Goal: Navigation & Orientation: Find specific page/section

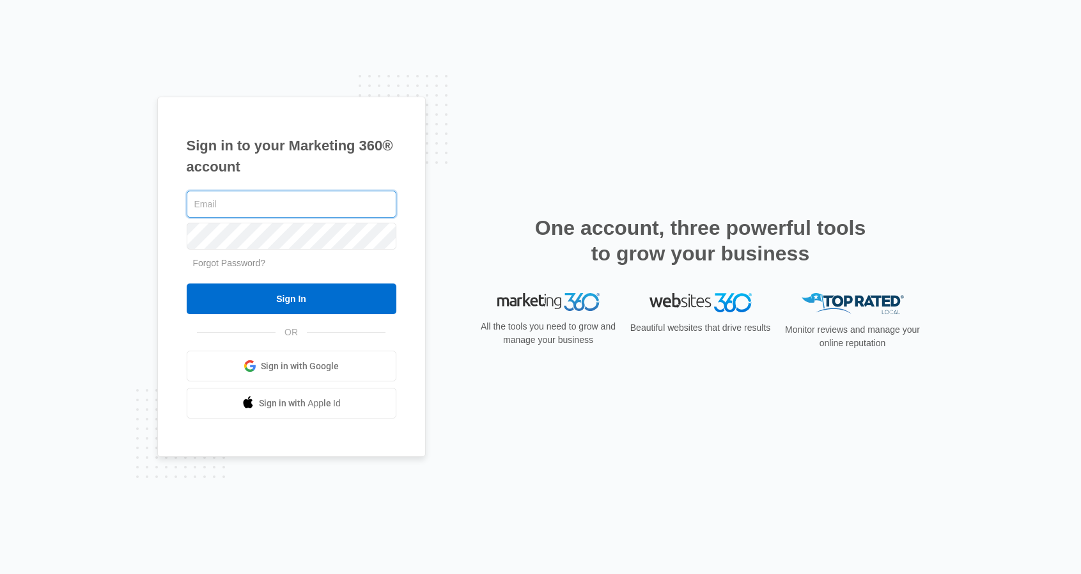
type input "[EMAIL_ADDRESS][DOMAIN_NAME]"
click at [291, 299] on input "Sign In" at bounding box center [292, 298] width 210 height 31
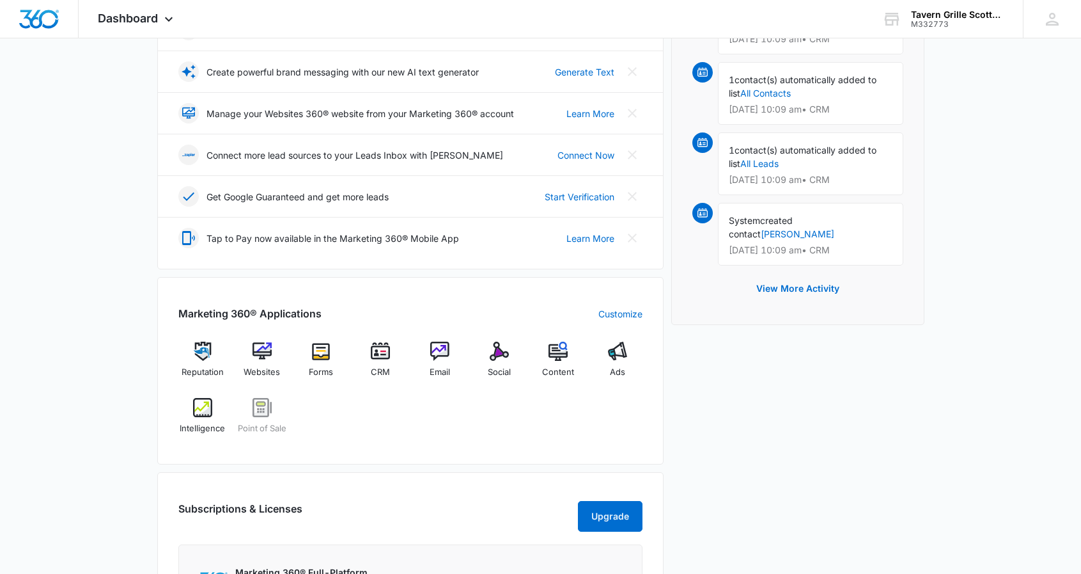
scroll to position [263, 0]
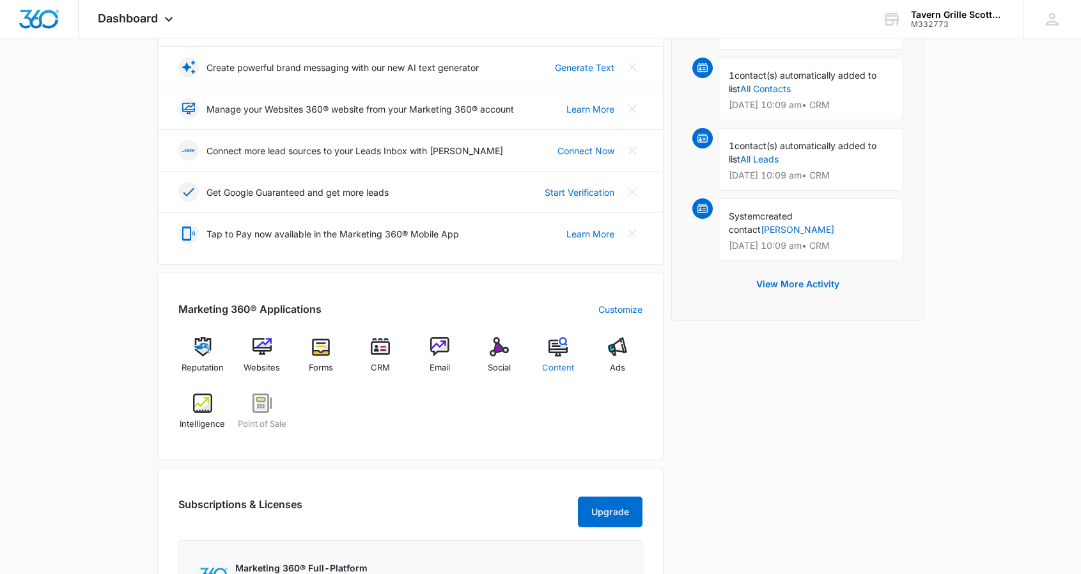
click at [561, 349] on img at bounding box center [558, 346] width 19 height 19
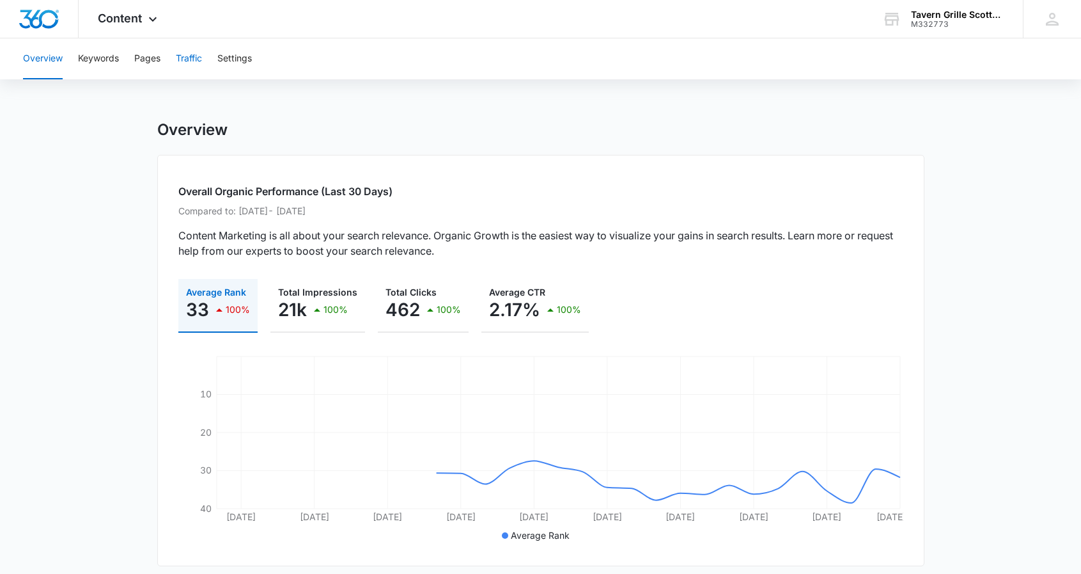
click at [200, 59] on button "Traffic" at bounding box center [189, 58] width 26 height 41
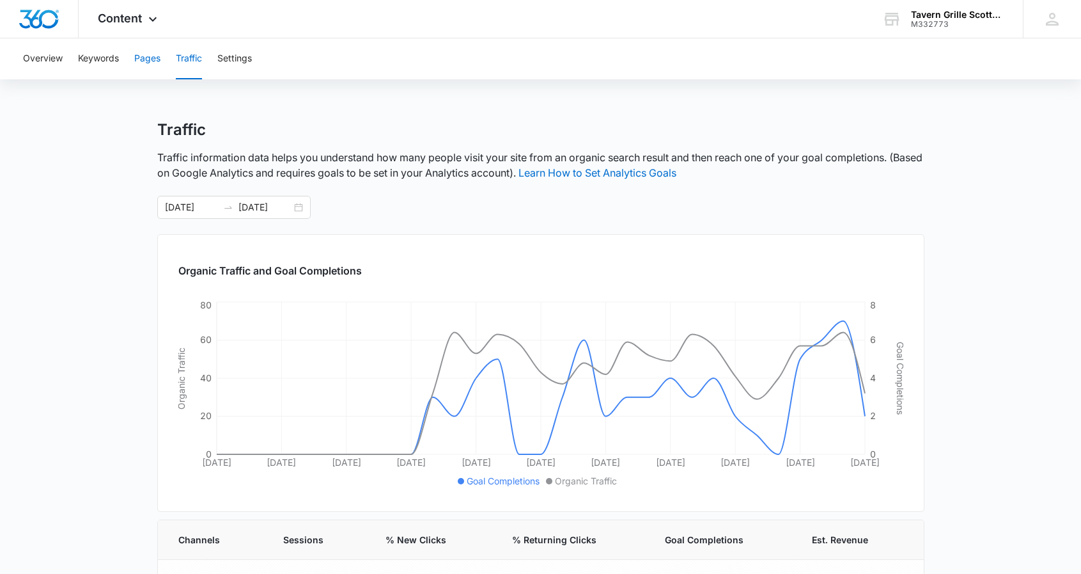
click at [147, 61] on button "Pages" at bounding box center [147, 58] width 26 height 41
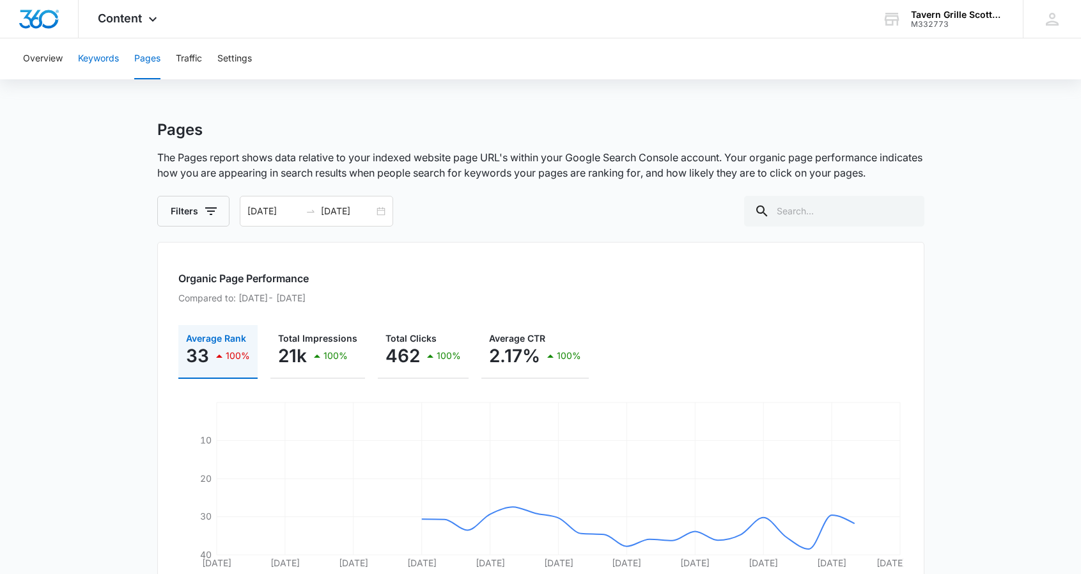
click at [96, 65] on button "Keywords" at bounding box center [98, 58] width 41 height 41
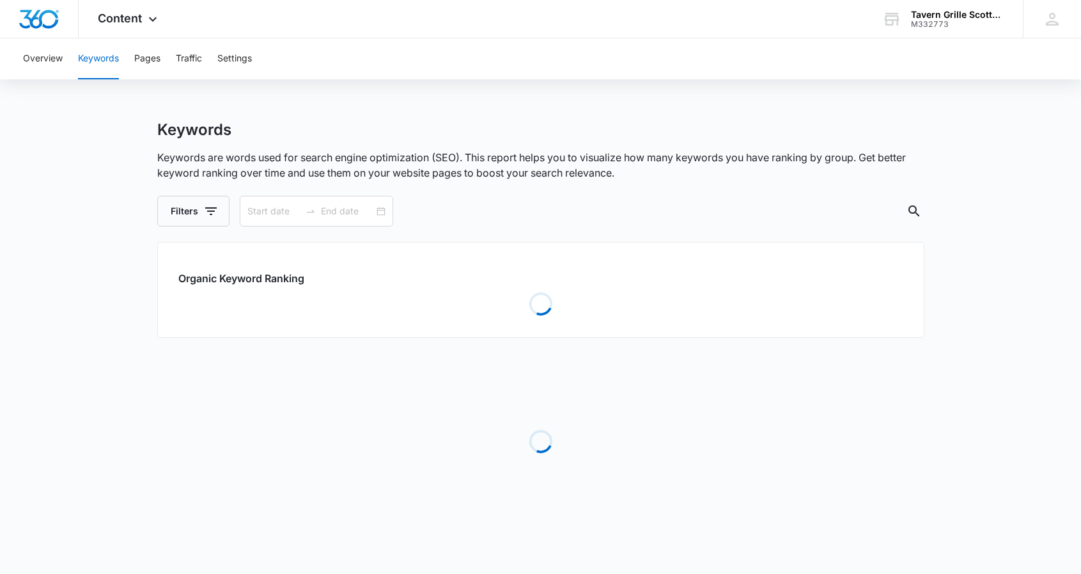
type input "08/09/2025"
type input "09/08/2025"
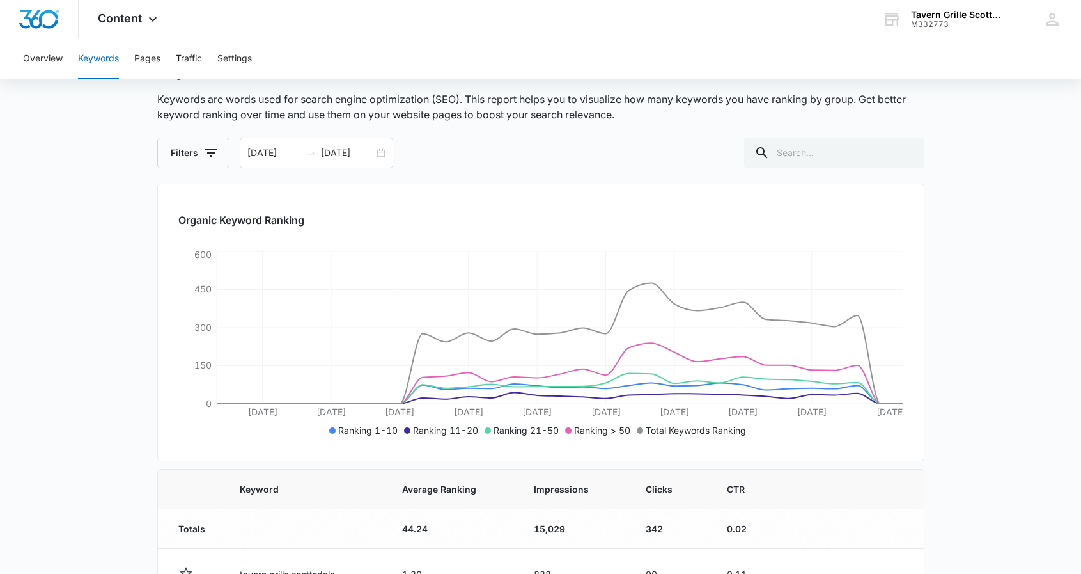
scroll to position [53, 0]
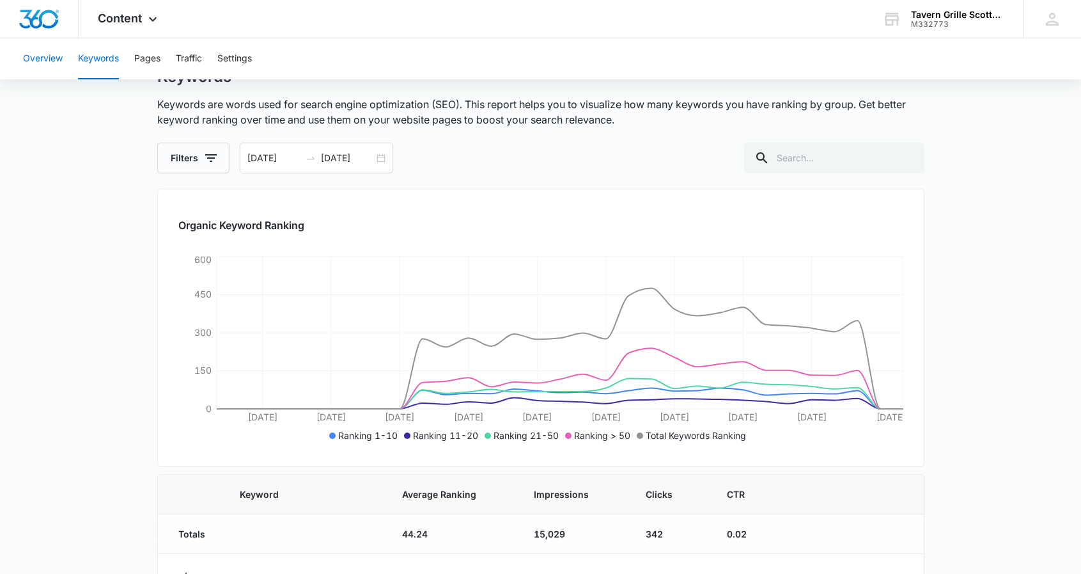
click at [47, 57] on button "Overview" at bounding box center [43, 58] width 40 height 41
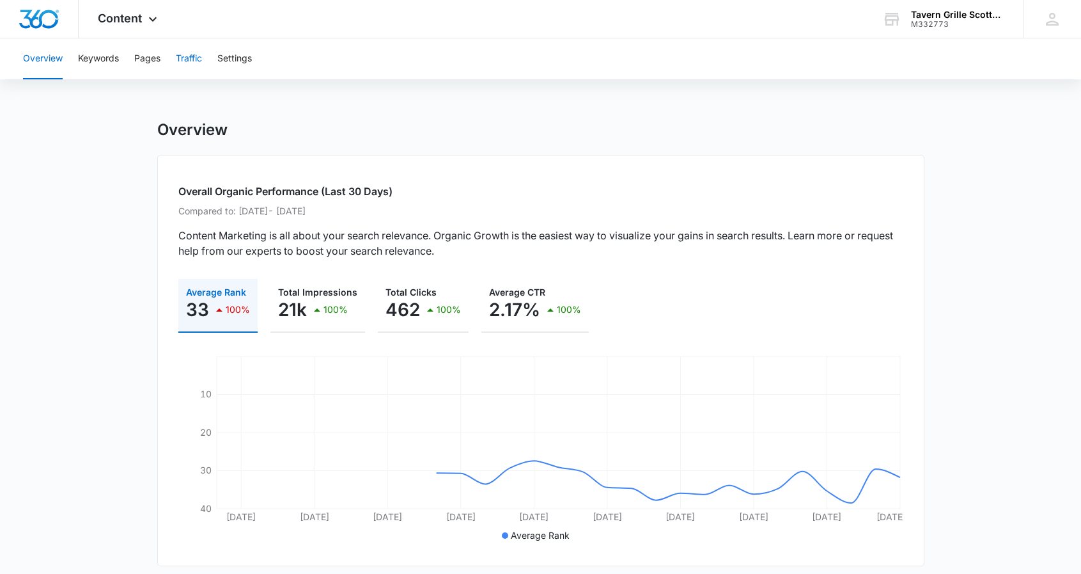
click at [202, 56] on button "Traffic" at bounding box center [189, 58] width 26 height 41
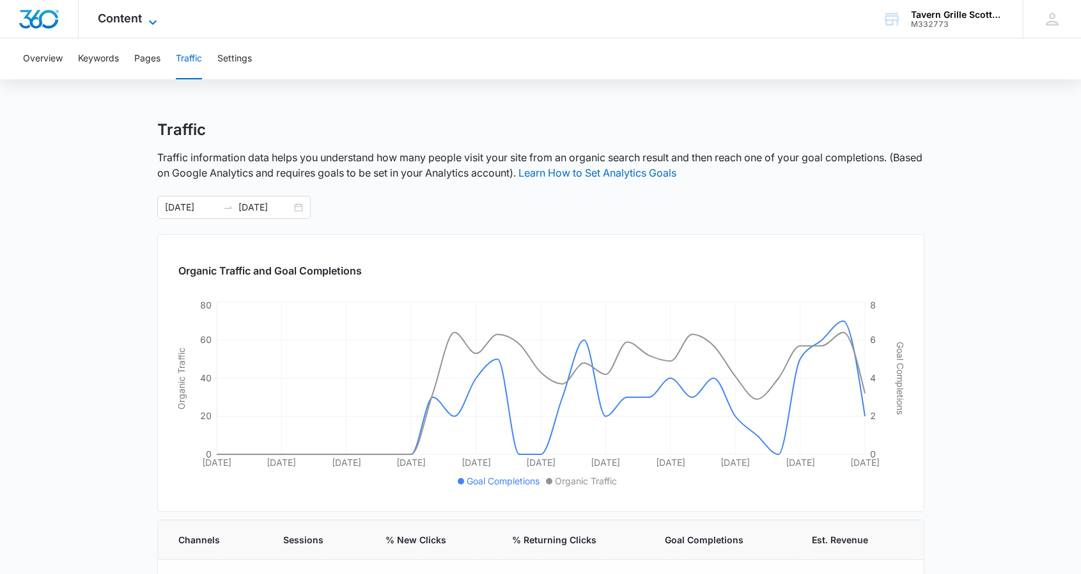
click at [150, 16] on icon at bounding box center [152, 22] width 15 height 15
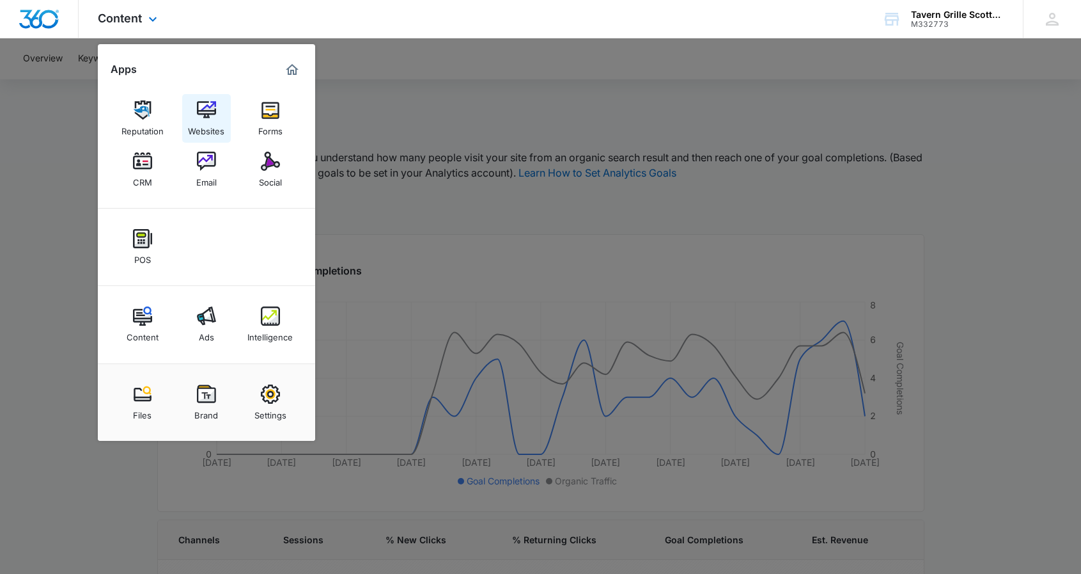
click at [203, 118] on img at bounding box center [206, 109] width 19 height 19
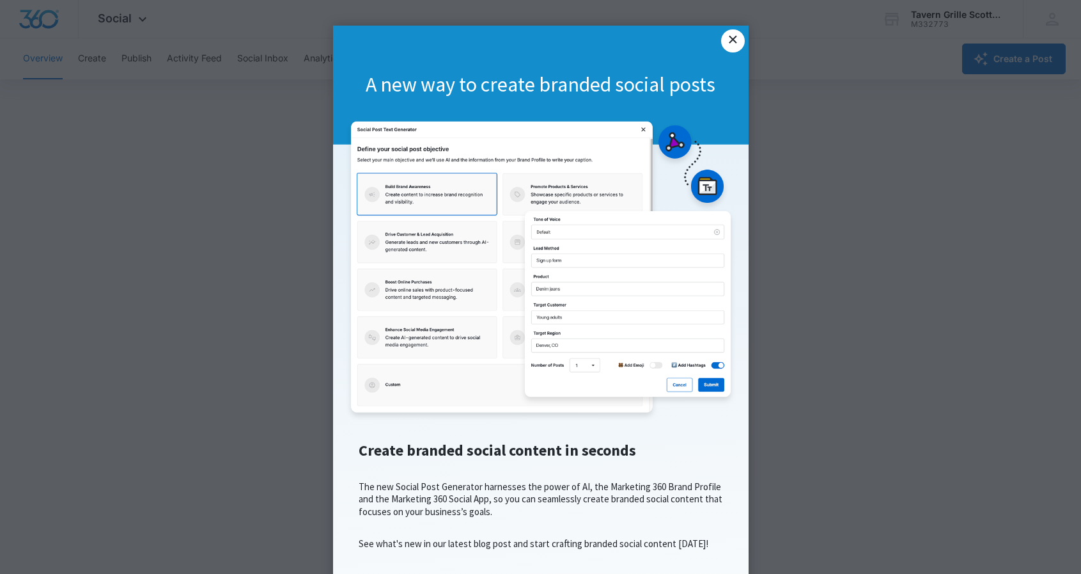
click at [732, 42] on link "×" at bounding box center [732, 40] width 23 height 23
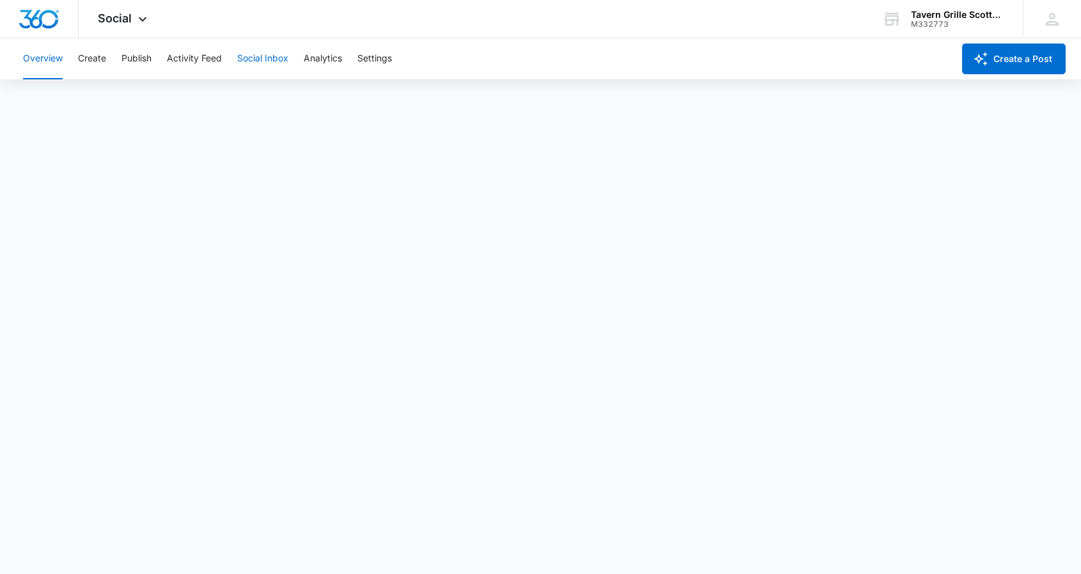
click at [263, 61] on button "Social Inbox" at bounding box center [262, 58] width 51 height 41
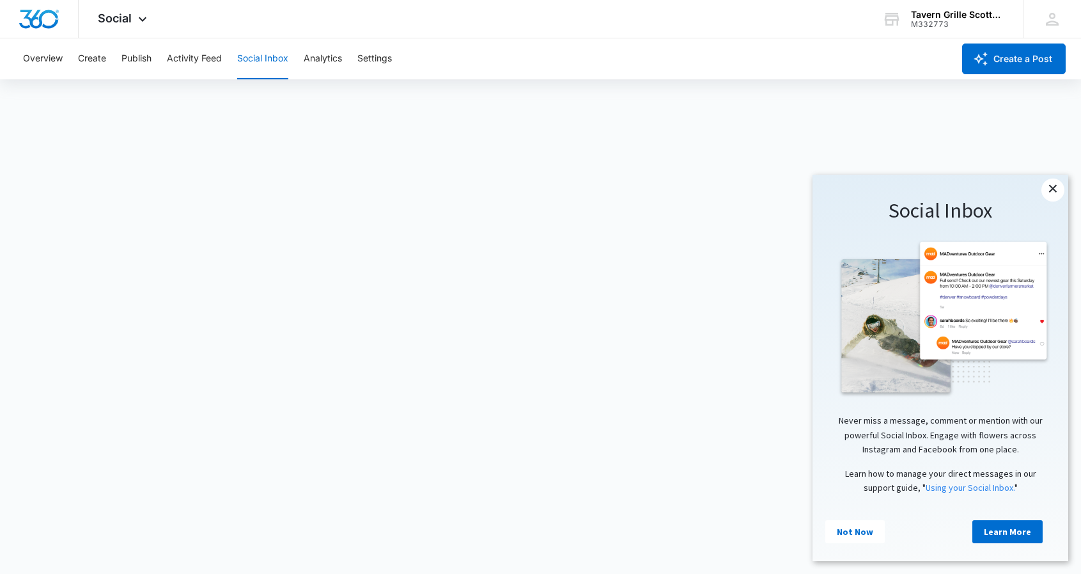
click at [1051, 189] on link "×" at bounding box center [1053, 189] width 23 height 23
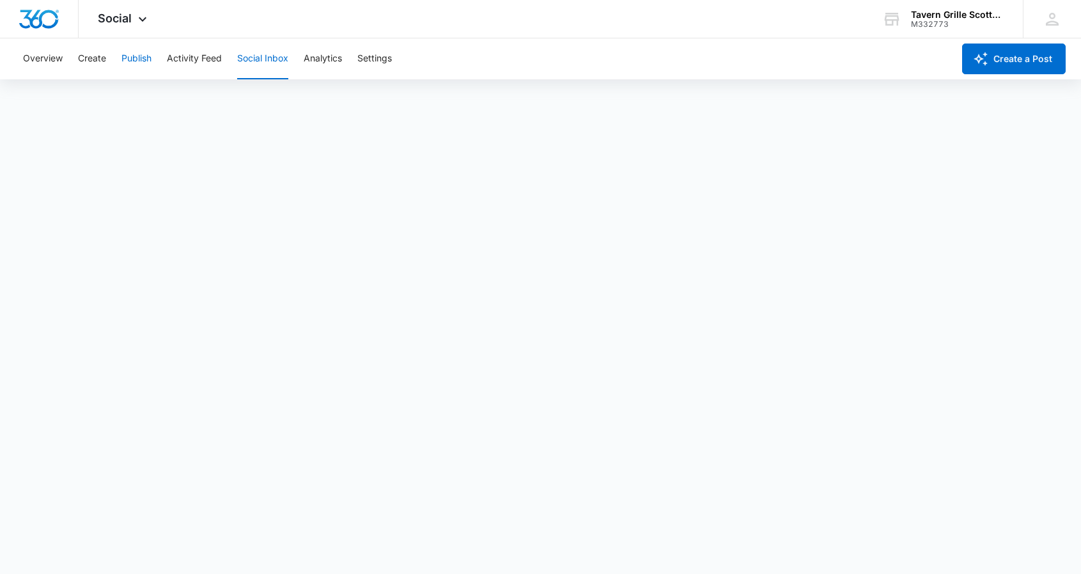
scroll to position [3, 0]
click at [36, 59] on button "Overview" at bounding box center [43, 58] width 40 height 41
click at [143, 16] on icon at bounding box center [142, 22] width 15 height 15
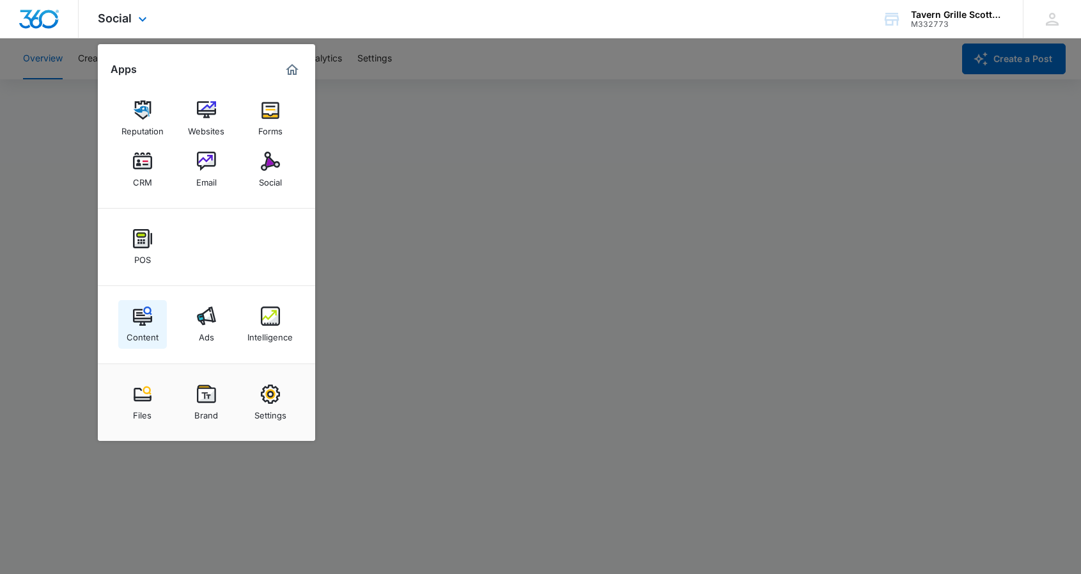
click at [139, 325] on div "Content" at bounding box center [143, 333] width 32 height 17
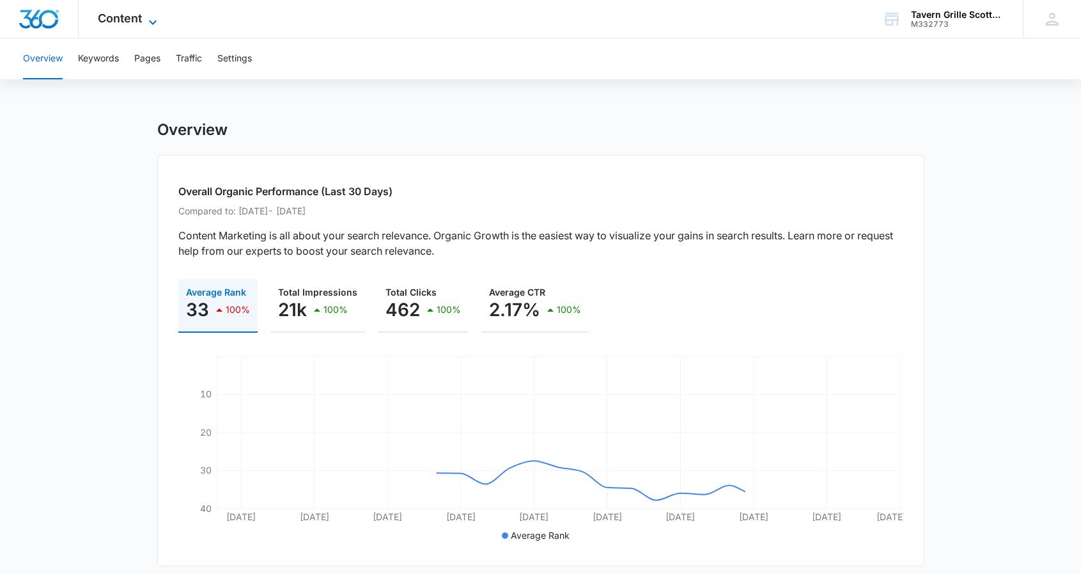
click at [153, 25] on icon at bounding box center [152, 22] width 15 height 15
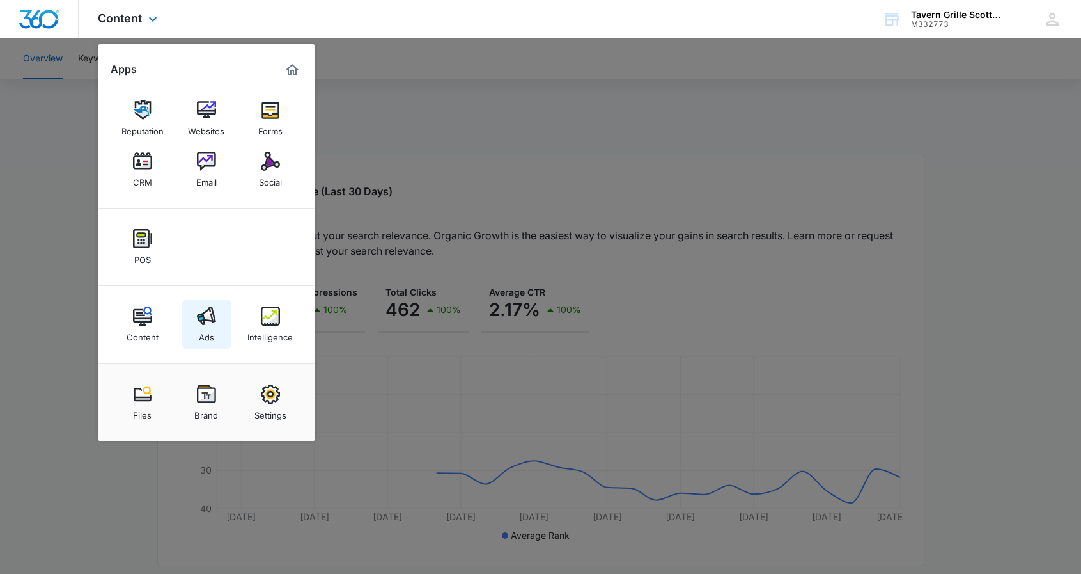
click at [216, 315] on link "Ads" at bounding box center [206, 324] width 49 height 49
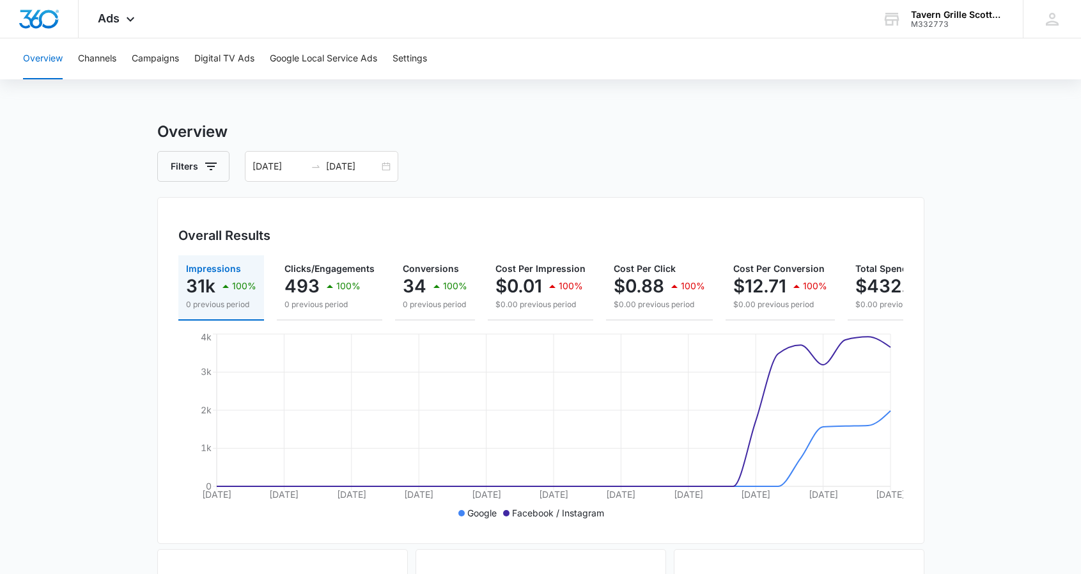
click at [76, 279] on main "Overview Filters 08/09/2025 09/08/2025 Overall Results Impressions 31k 100% 0 p…" at bounding box center [540, 579] width 1081 height 918
click at [316, 61] on button "Google Local Service Ads" at bounding box center [323, 58] width 107 height 41
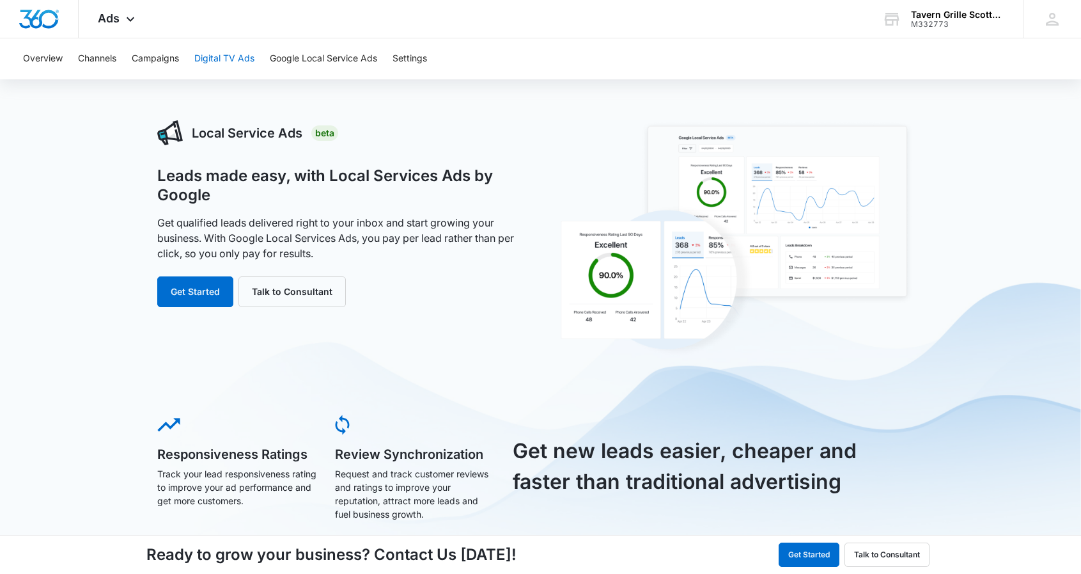
click at [220, 58] on button "Digital TV Ads" at bounding box center [224, 58] width 60 height 41
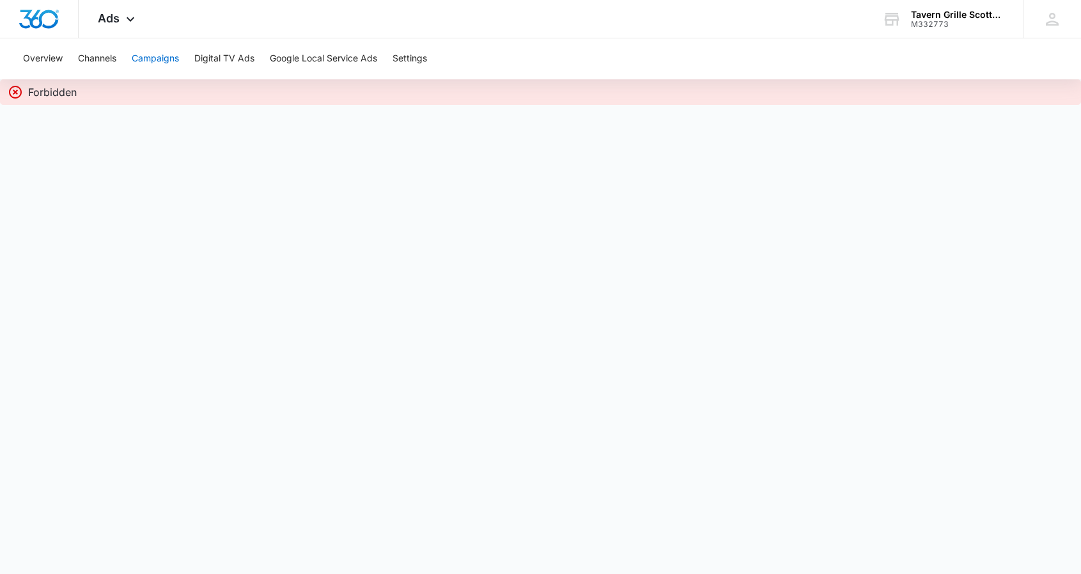
click at [150, 58] on button "Campaigns" at bounding box center [155, 58] width 47 height 41
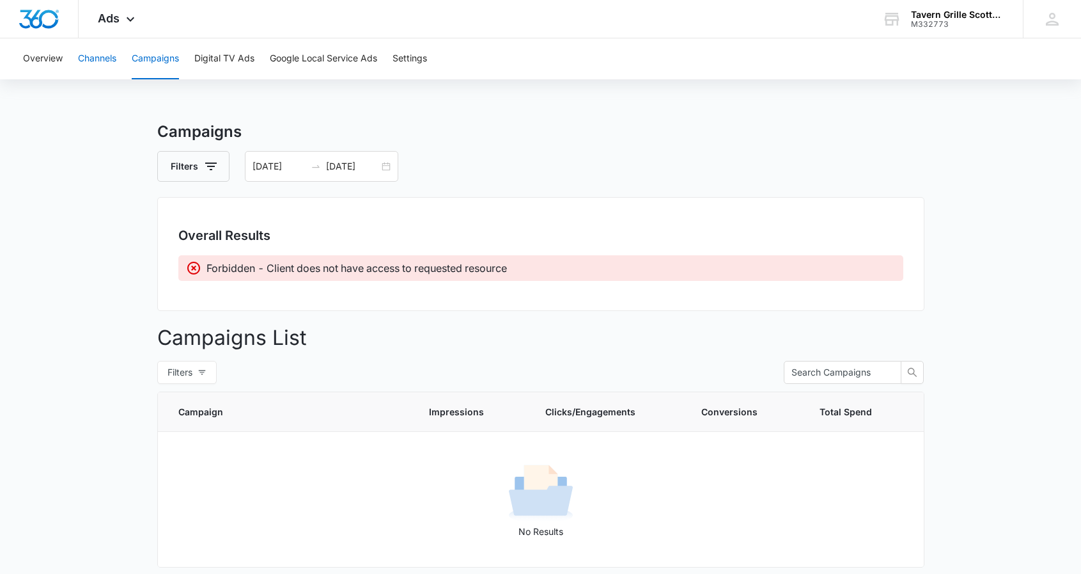
click at [105, 59] on button "Channels" at bounding box center [97, 58] width 38 height 41
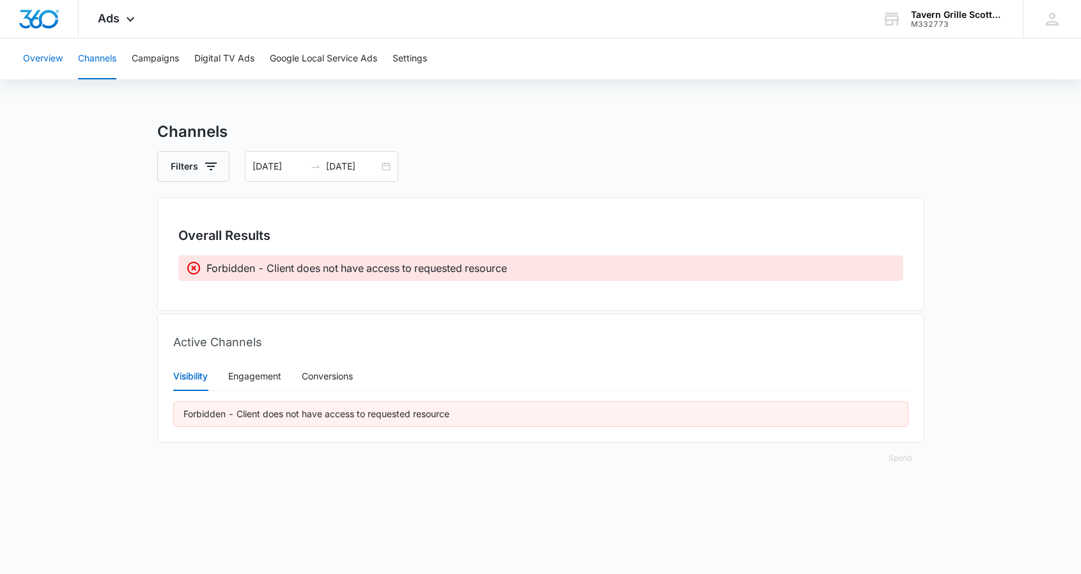
click at [54, 61] on button "Overview" at bounding box center [43, 58] width 40 height 41
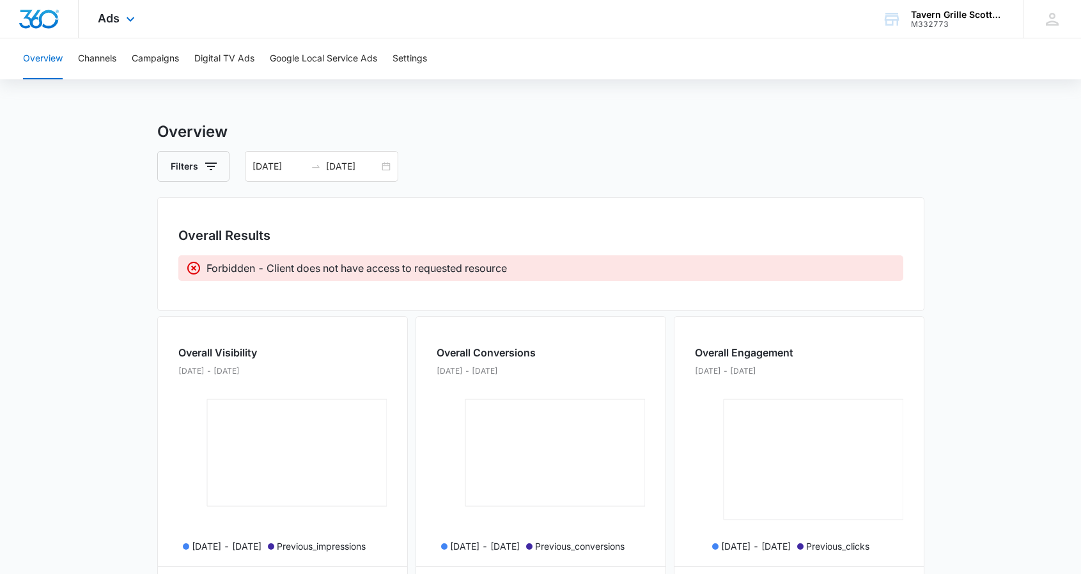
click at [121, 17] on div "Ads Apps Reputation Websites Forms CRM Email Social POS Content Ads Intelligenc…" at bounding box center [118, 19] width 79 height 38
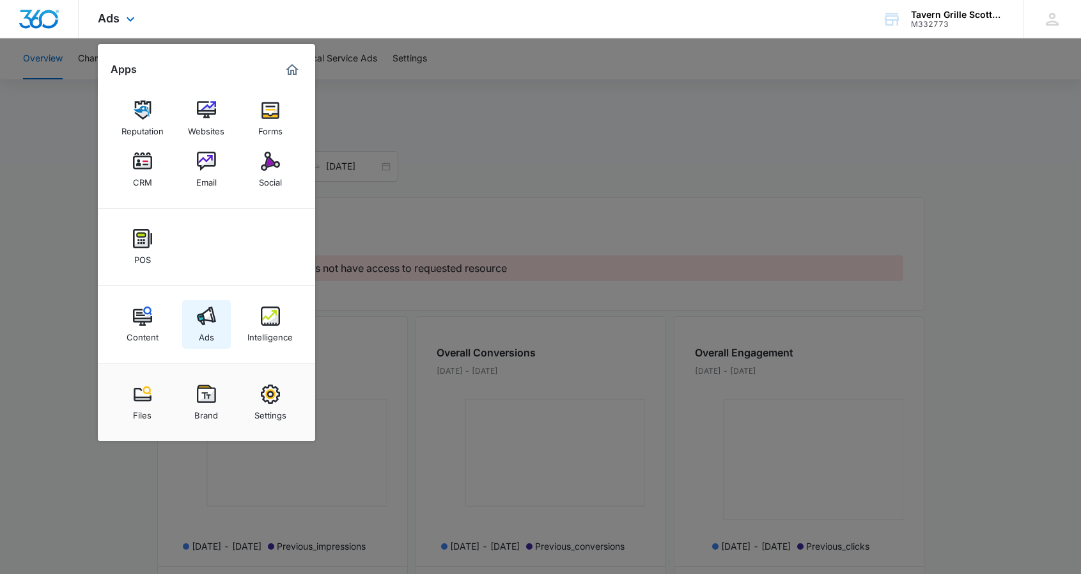
click at [207, 319] on img at bounding box center [206, 315] width 19 height 19
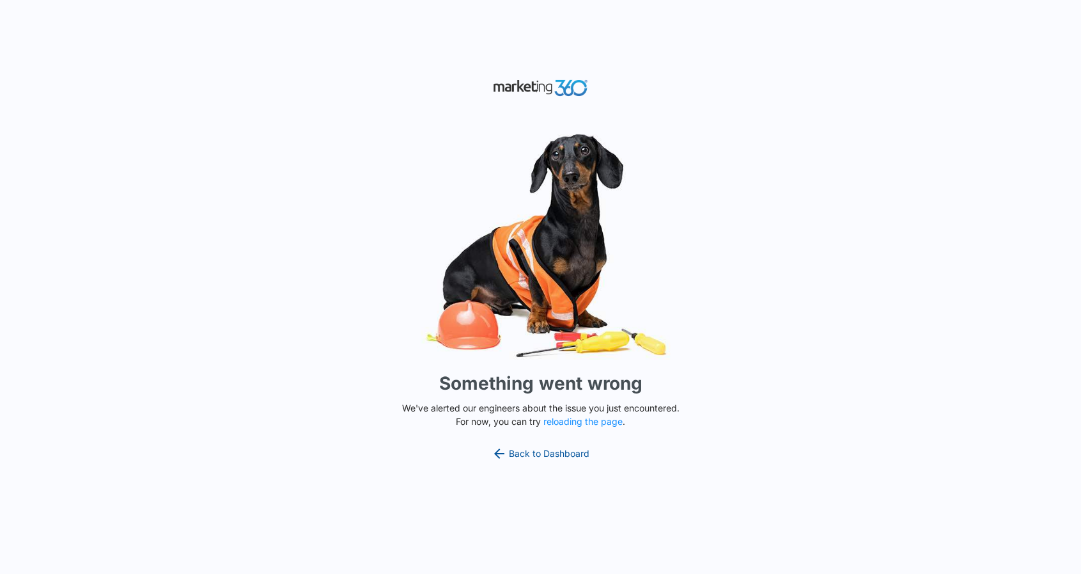
click at [555, 455] on link "Back to Dashboard" at bounding box center [541, 453] width 98 height 15
